Goal: Task Accomplishment & Management: Manage account settings

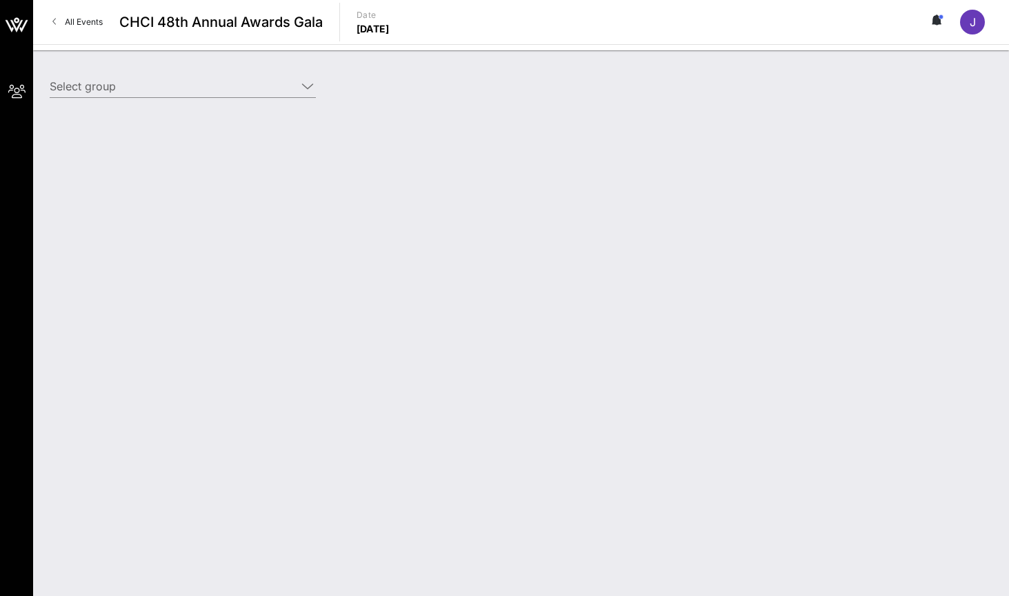
type input "Toyota (Toyota) [[PERSON_NAME], [PERSON_NAME][EMAIL_ADDRESS][PERSON_NAME][DOMAI…"
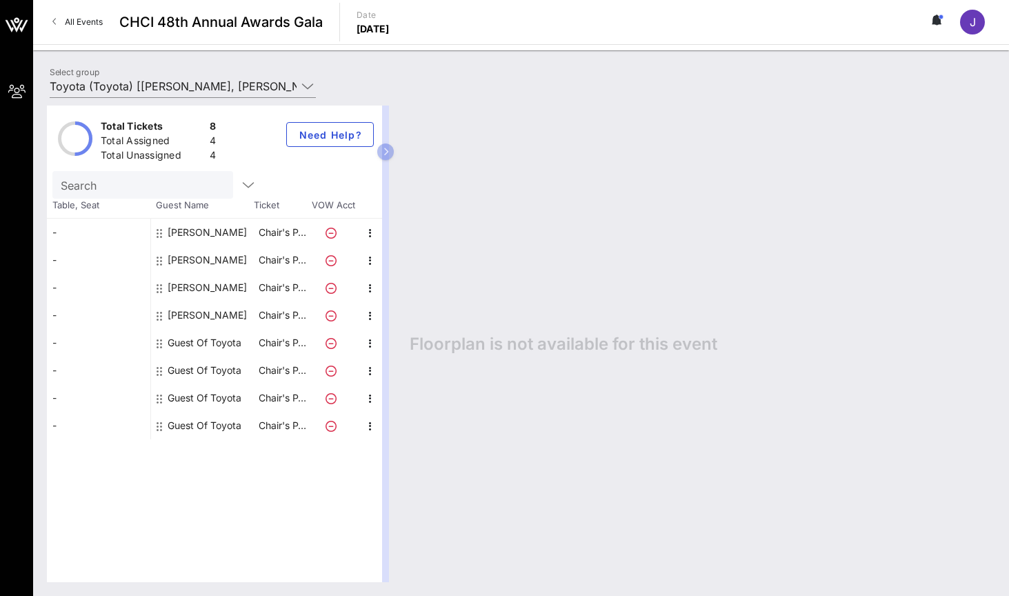
click at [201, 343] on div "Guest Of Toyota" at bounding box center [205, 343] width 74 height 28
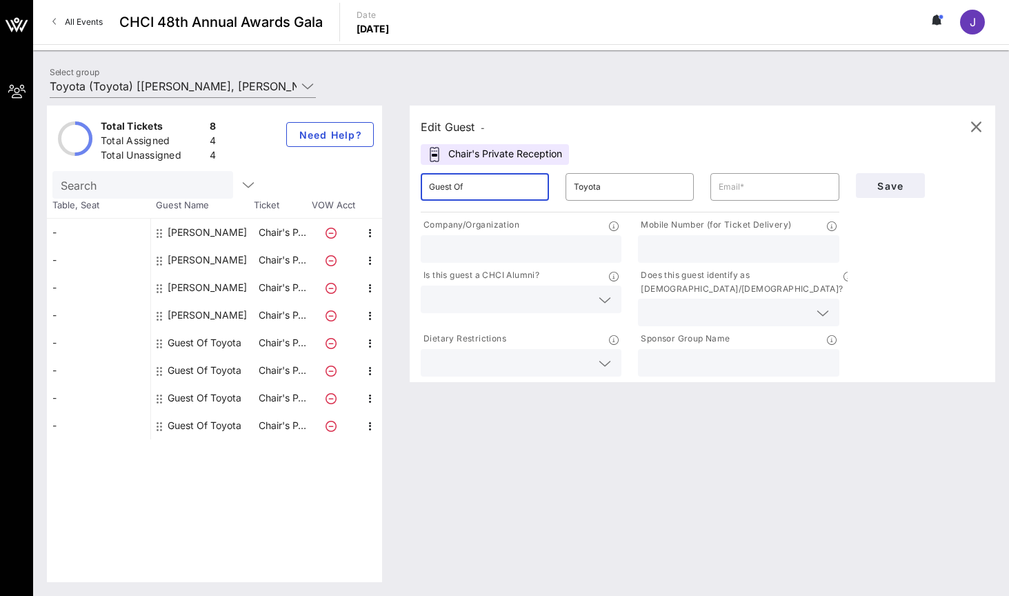
drag, startPoint x: 475, startPoint y: 181, endPoint x: 322, endPoint y: 194, distance: 153.7
click at [322, 194] on div "Total Tickets 8 Total Assigned 4 Total Unassigned 4 Need Help? Search Table, Se…" at bounding box center [521, 344] width 949 height 477
click at [491, 185] on input "Guest Of" at bounding box center [485, 187] width 112 height 22
drag, startPoint x: 486, startPoint y: 186, endPoint x: 404, endPoint y: 177, distance: 81.8
click at [404, 177] on div "Edit Guest - Chair's Private Reception ​ Guest Of ​ Toyota ​ Company/Organizati…" at bounding box center [696, 344] width 600 height 477
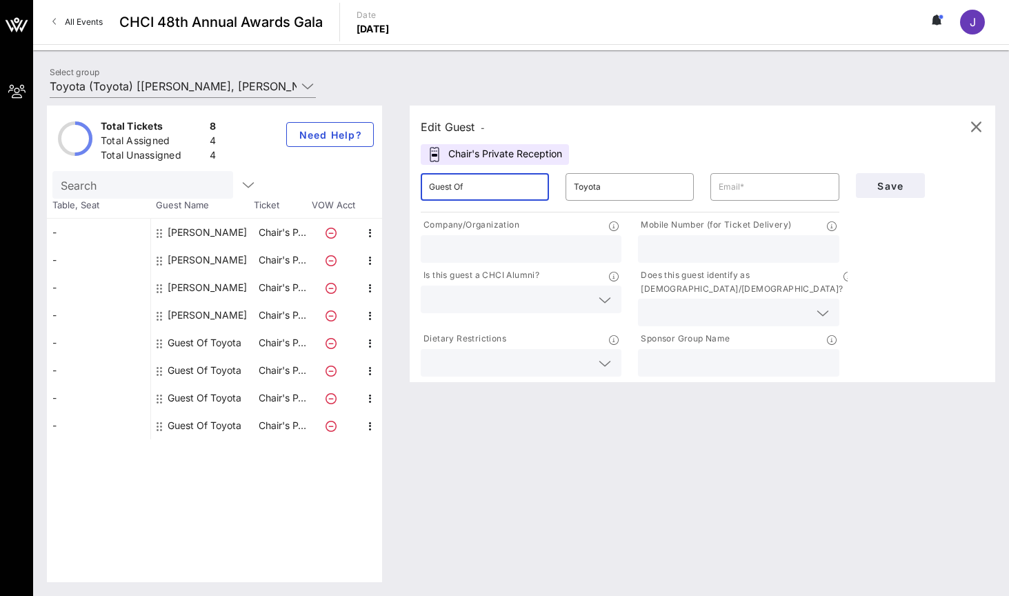
paste input "[PERSON_NAME], MBA"
drag, startPoint x: 484, startPoint y: 187, endPoint x: 595, endPoint y: 195, distance: 110.7
click at [595, 195] on div "​ [PERSON_NAME], MBA ​ Toyota ​" at bounding box center [630, 187] width 435 height 44
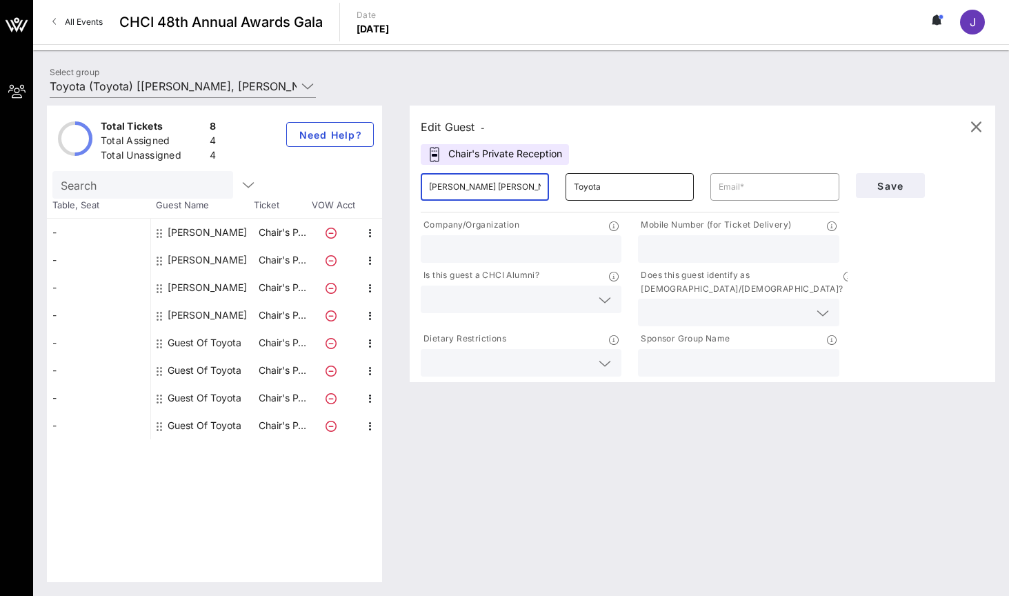
type input "[PERSON_NAME] [PERSON_NAME]"
click at [618, 194] on input "Toyota" at bounding box center [630, 187] width 112 height 22
type input "T"
paste input "[PERSON_NAME], MBA"
type input "[PERSON_NAME], MBA"
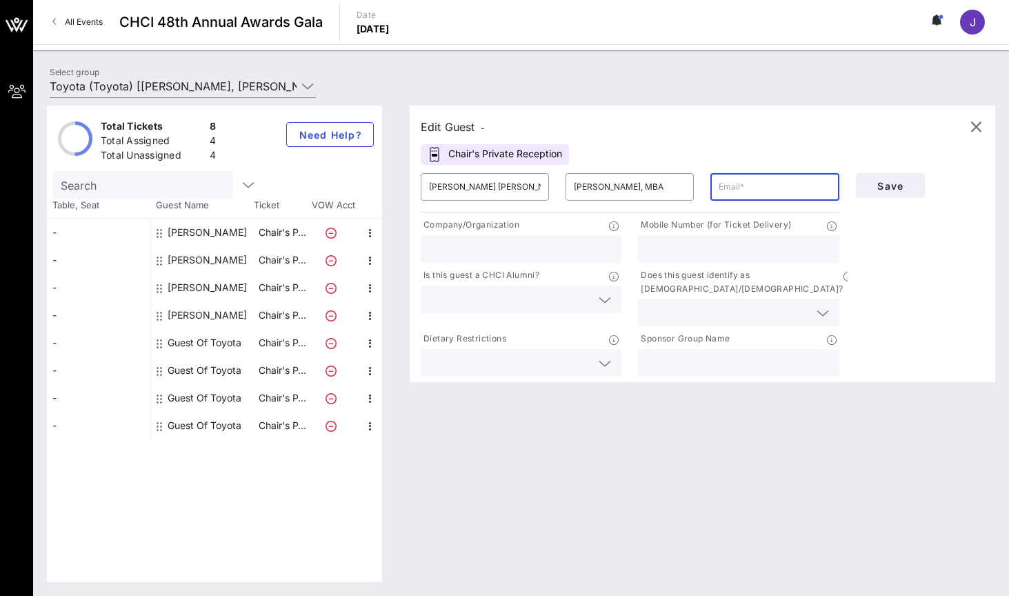
click at [794, 183] on input "text" at bounding box center [775, 187] width 112 height 22
paste input "[PERSON_NAME][EMAIL_ADDRESS][PERSON_NAME][DOMAIN_NAME]"
type input "[PERSON_NAME][EMAIL_ADDRESS][PERSON_NAME][DOMAIN_NAME]"
click at [462, 250] on input "text" at bounding box center [521, 249] width 184 height 18
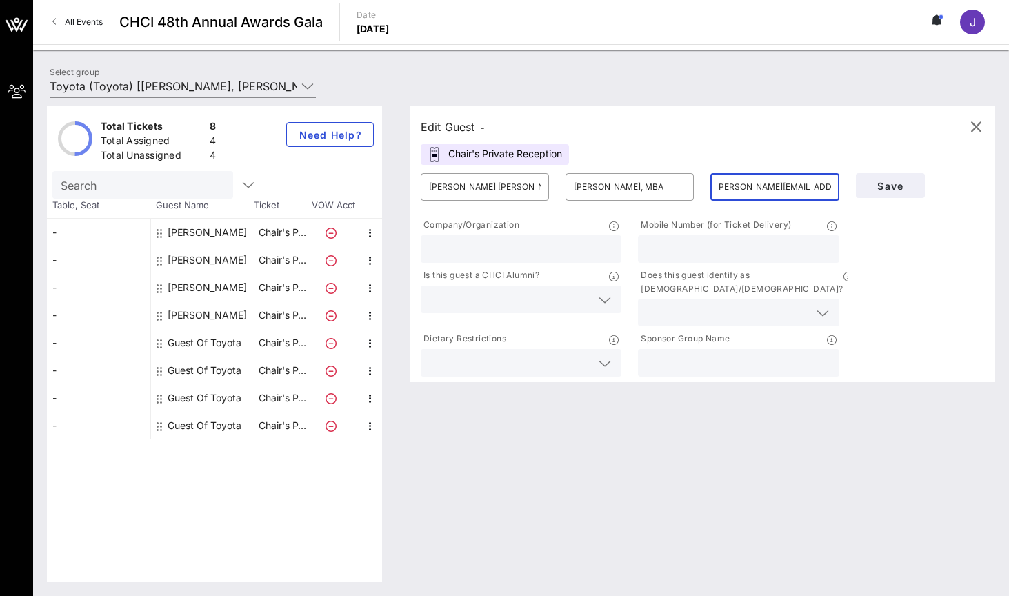
scroll to position [0, 0]
type input "Toyota"
click at [497, 299] on input "text" at bounding box center [510, 299] width 162 height 18
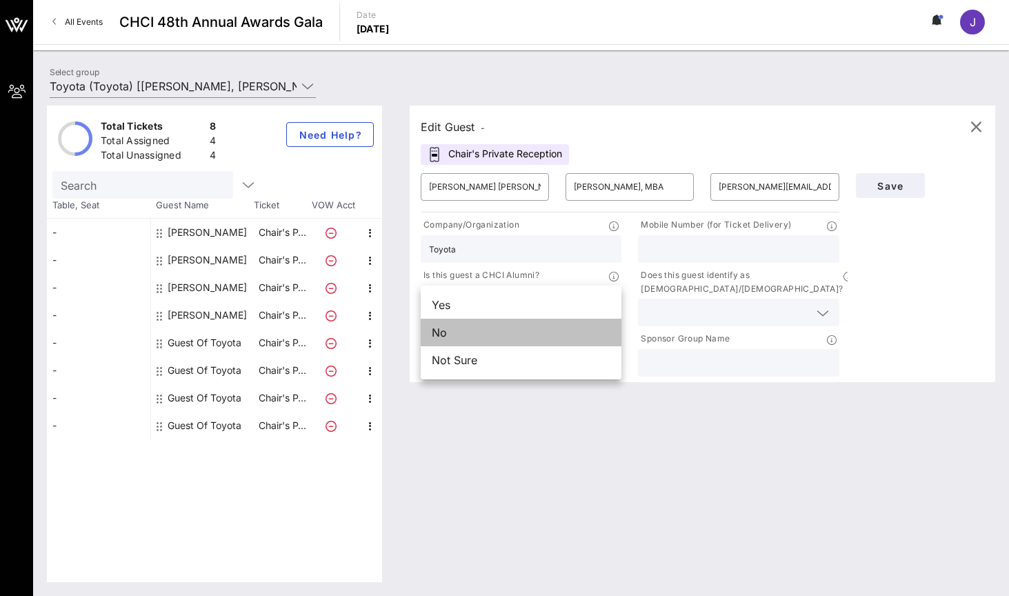
click at [465, 334] on div "No" at bounding box center [521, 333] width 201 height 28
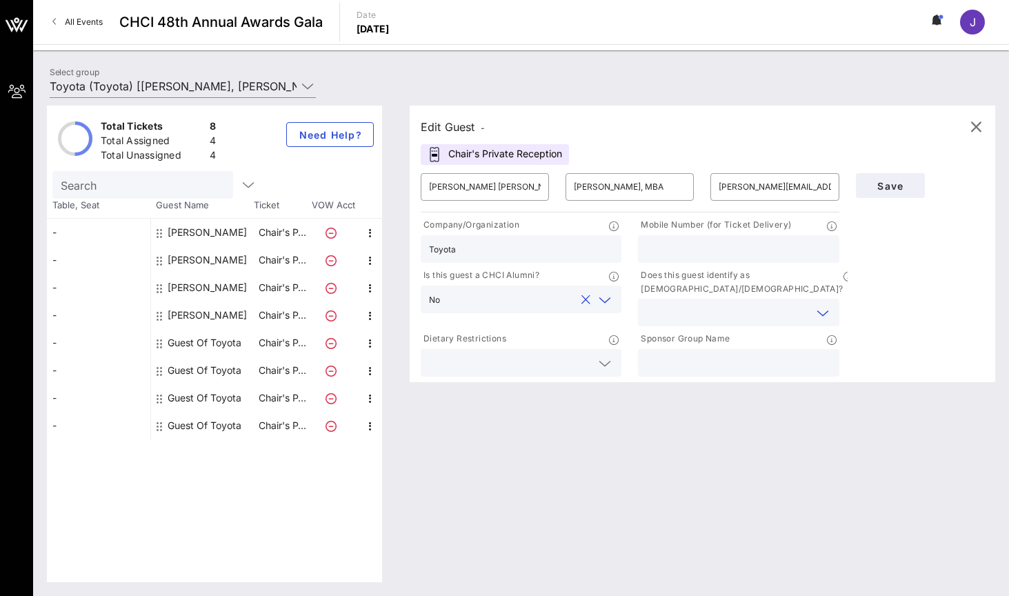
click at [686, 304] on input "text" at bounding box center [728, 313] width 162 height 18
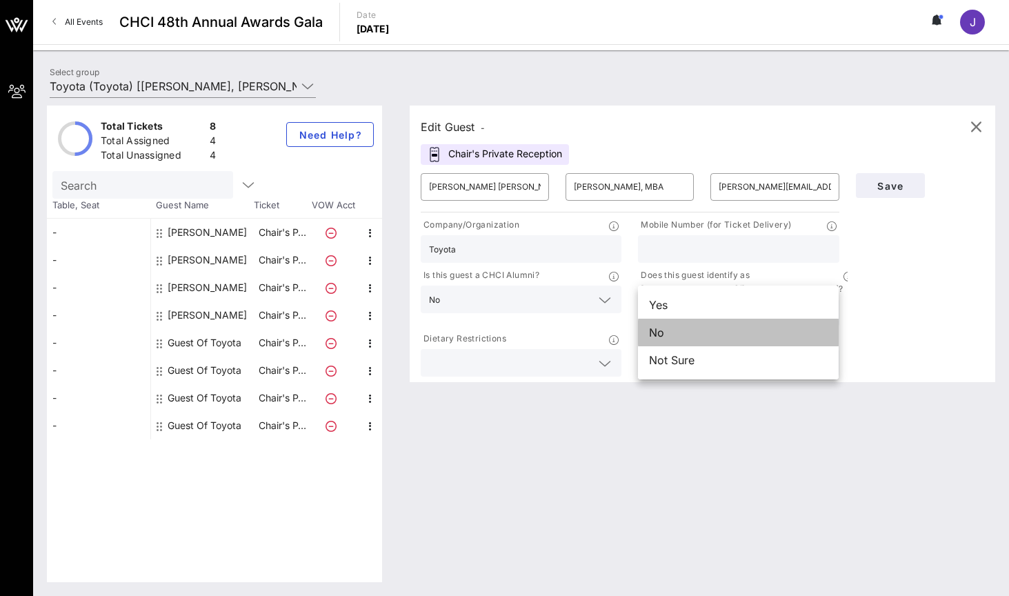
click at [670, 334] on div "No" at bounding box center [738, 333] width 201 height 28
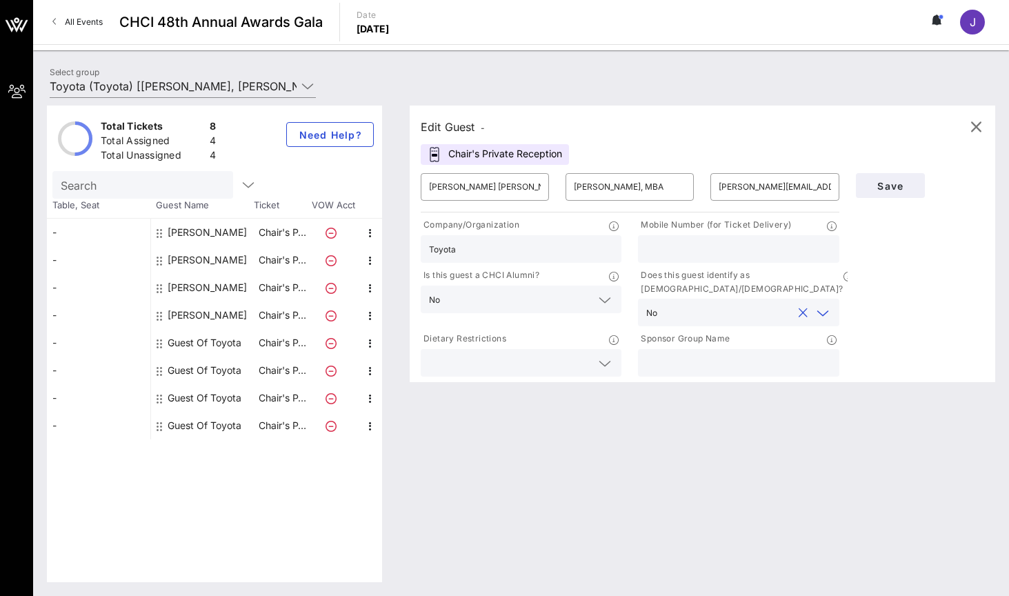
click at [733, 359] on div at bounding box center [739, 363] width 184 height 28
type input "Toyota"
click at [892, 186] on span "Save" at bounding box center [890, 186] width 47 height 12
